Goal: Information Seeking & Learning: Understand process/instructions

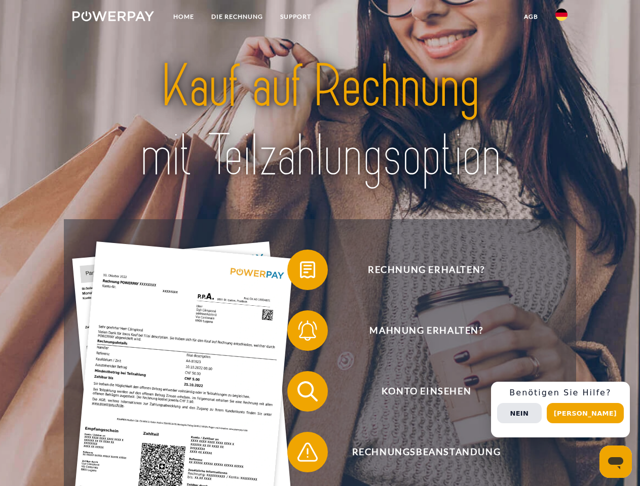
click at [113, 18] on img at bounding box center [113, 16] width 82 height 10
click at [561, 18] on img at bounding box center [561, 15] width 12 height 12
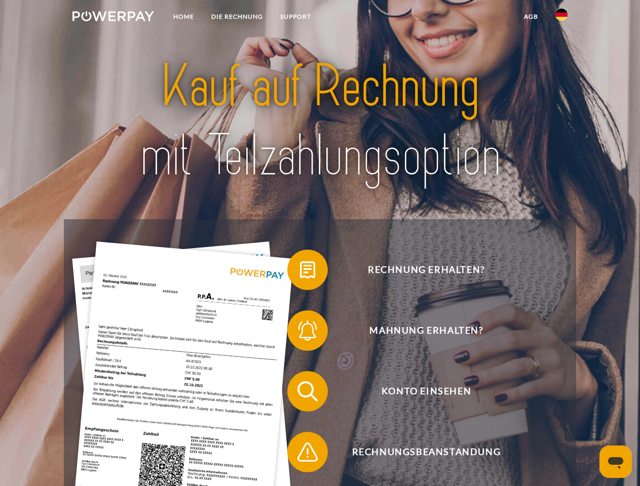
click at [530, 17] on link "agb" at bounding box center [530, 17] width 31 height 18
click at [300, 272] on span at bounding box center [292, 270] width 51 height 51
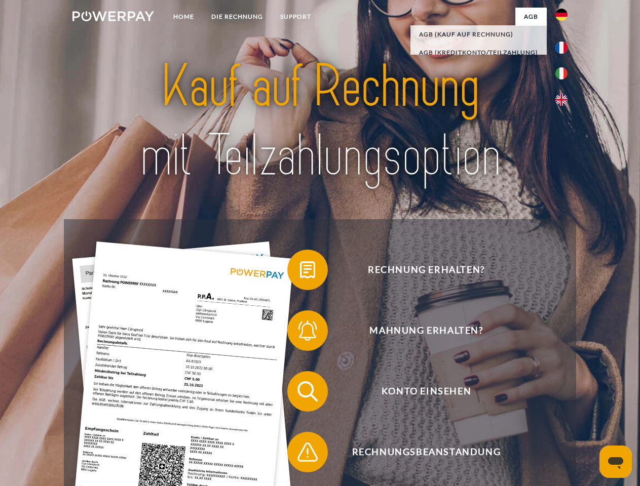
click at [300, 333] on span at bounding box center [292, 330] width 51 height 51
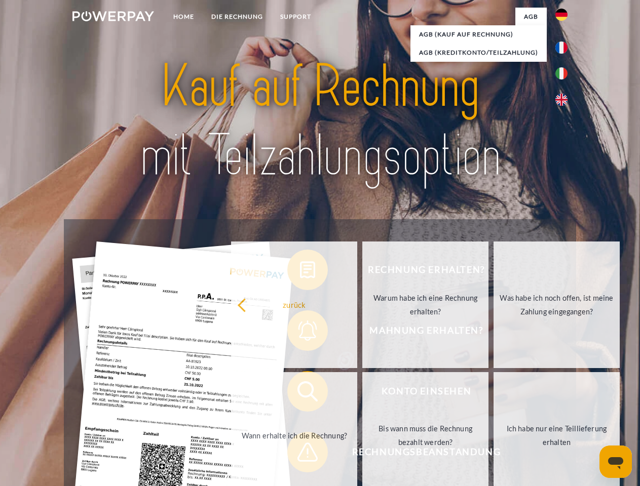
click at [362, 394] on link "Bis wann muss die Rechnung bezahlt werden?" at bounding box center [425, 435] width 126 height 127
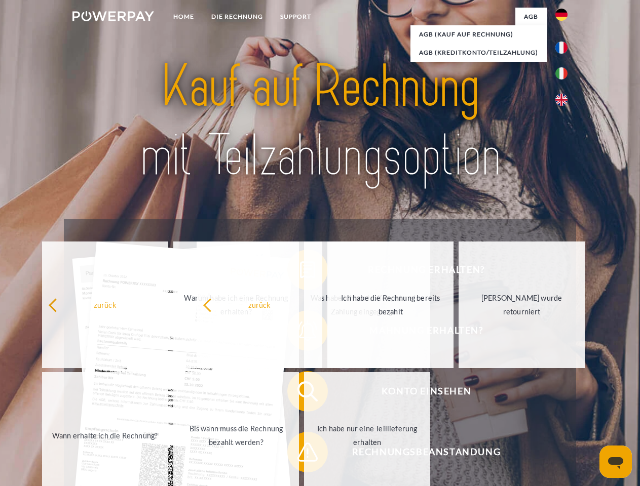
click at [300, 454] on span at bounding box center [292, 452] width 51 height 51
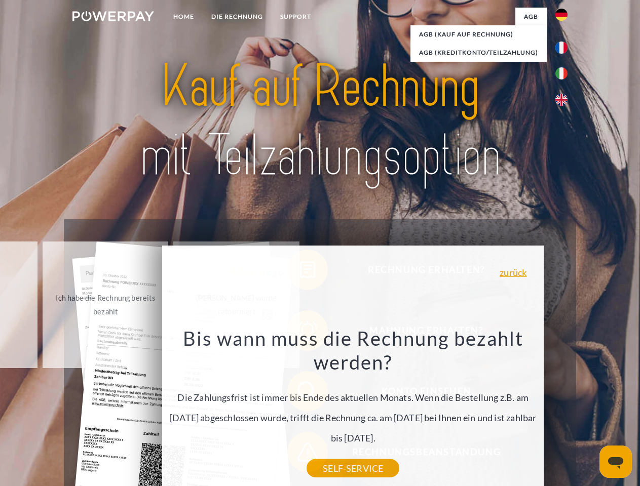
click at [564, 410] on div "Rechnung erhalten? Mahnung erhalten? Konto einsehen" at bounding box center [320, 421] width 512 height 405
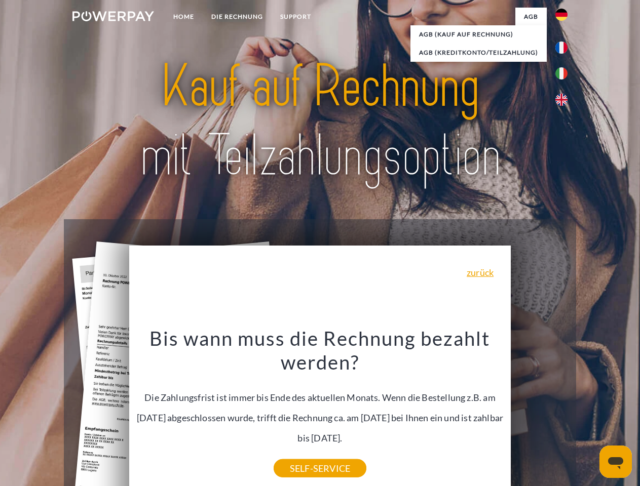
click at [539, 412] on span "Konto einsehen" at bounding box center [426, 391] width 248 height 41
click at [589, 413] on header "Home DIE RECHNUNG SUPPORT" at bounding box center [320, 349] width 640 height 699
